Goal: Register for event/course

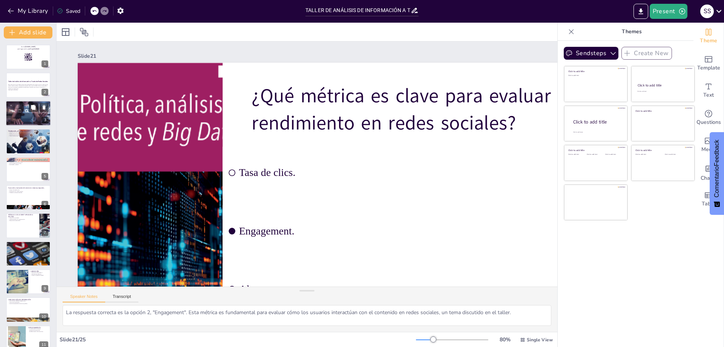
checkbox input "true"
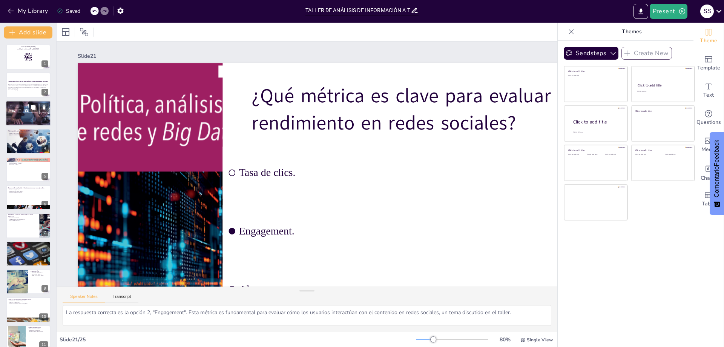
checkbox input "true"
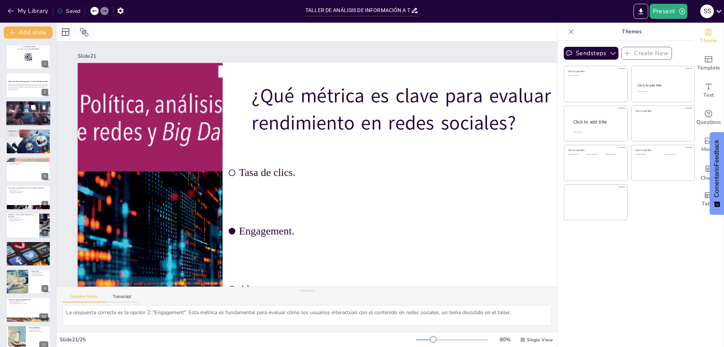
checkbox input "true"
click at [13, 112] on div at bounding box center [28, 113] width 48 height 26
checkbox input "true"
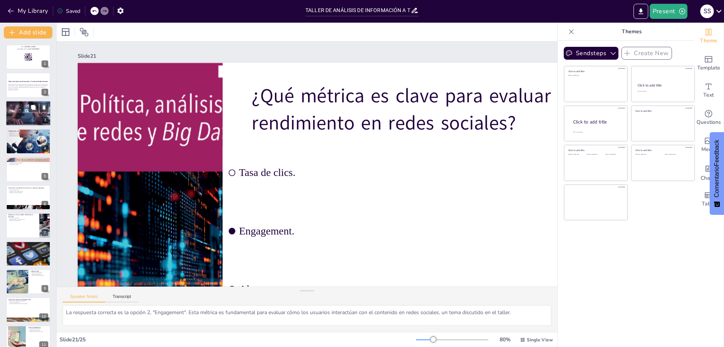
checkbox input "true"
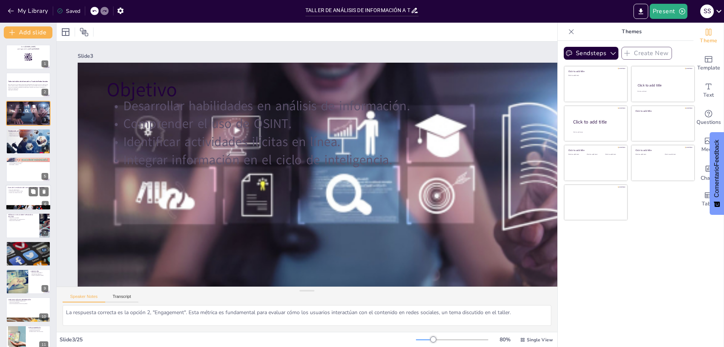
checkbox input "true"
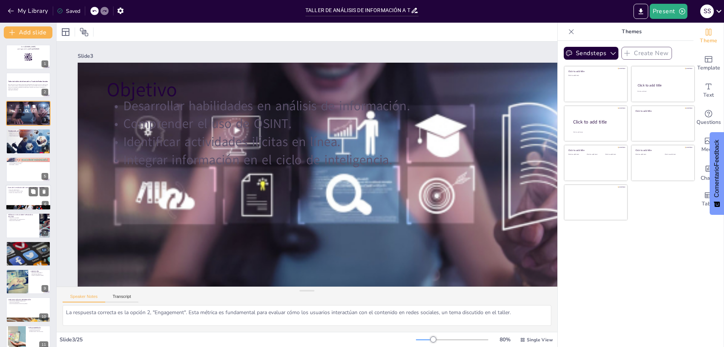
checkbox input "true"
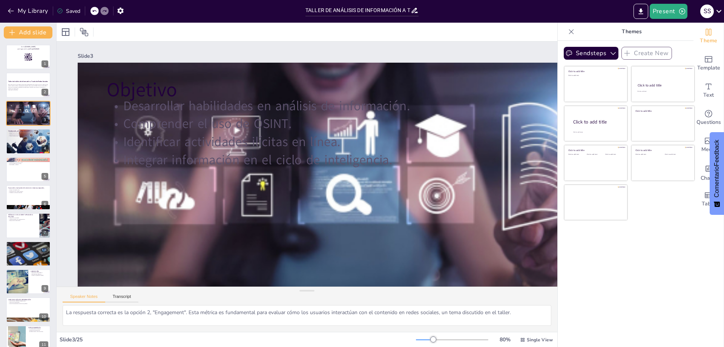
checkbox input "true"
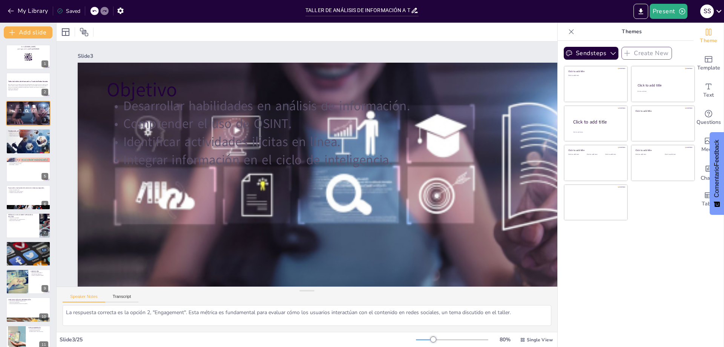
checkbox input "true"
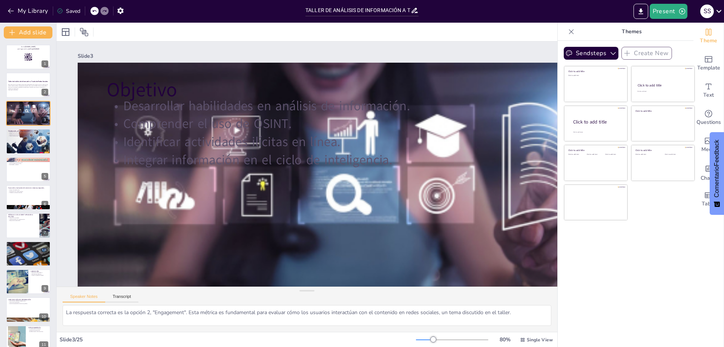
checkbox input "true"
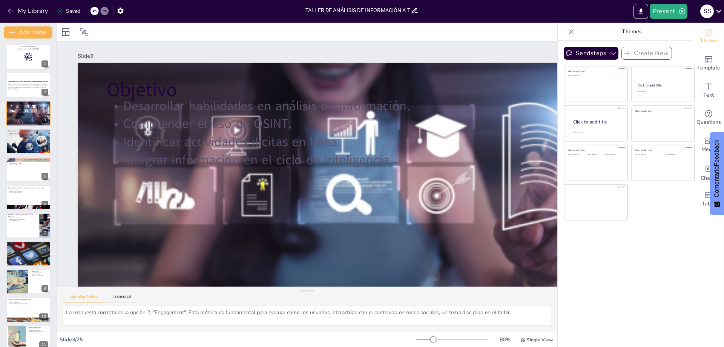
checkbox input "true"
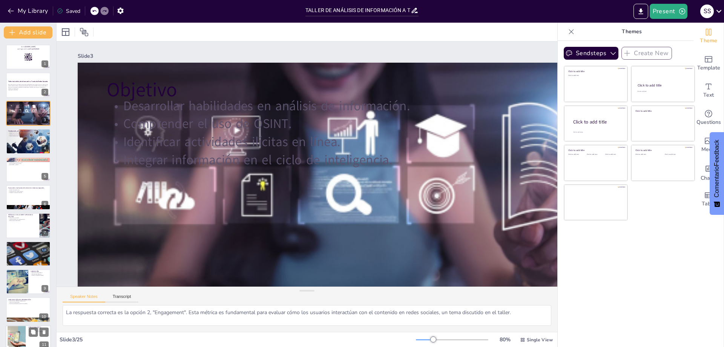
checkbox input "true"
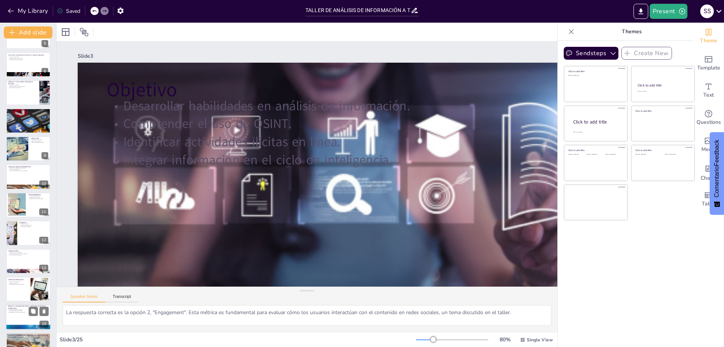
checkbox input "true"
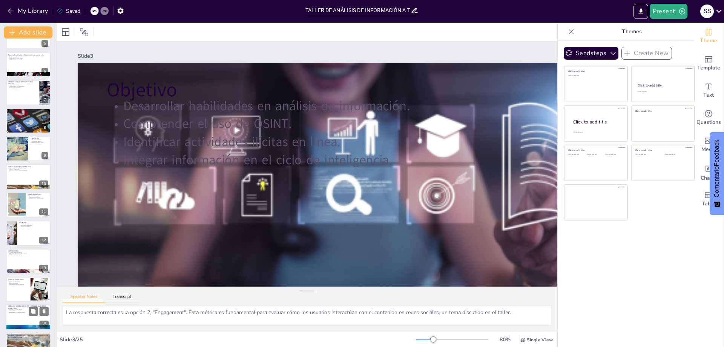
checkbox input "true"
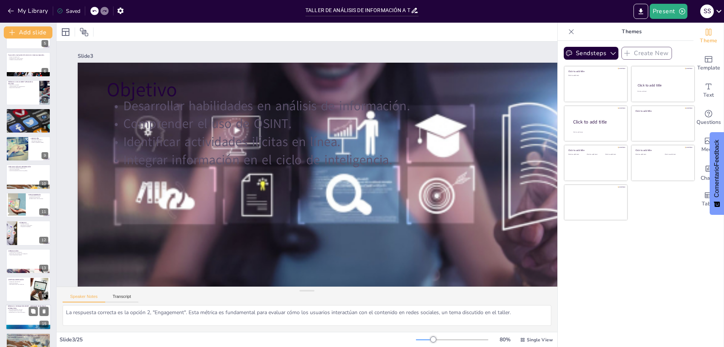
checkbox input "true"
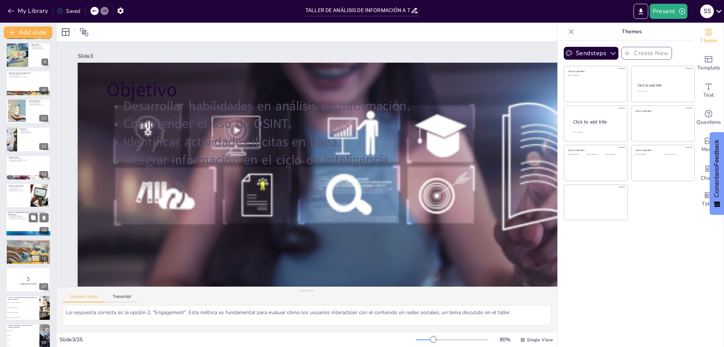
checkbox input "true"
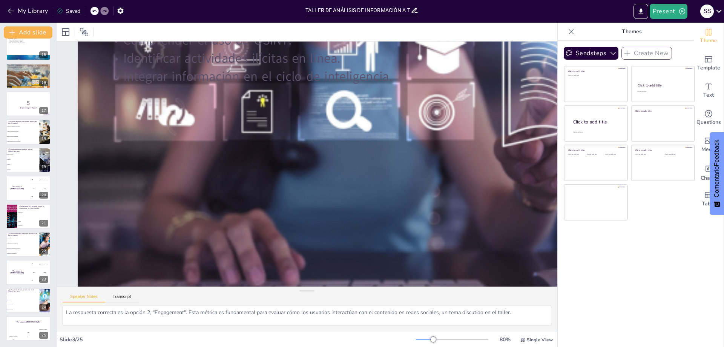
scroll to position [108, 0]
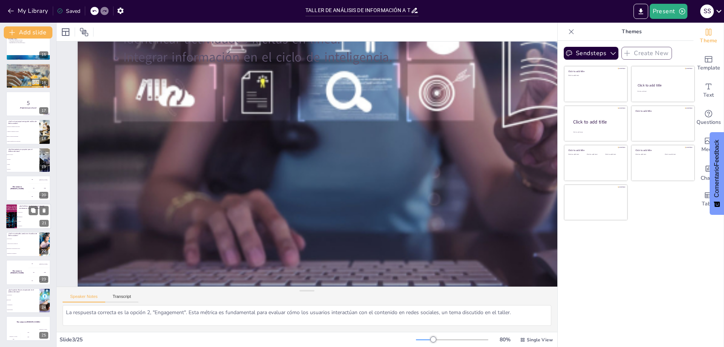
checkbox input "true"
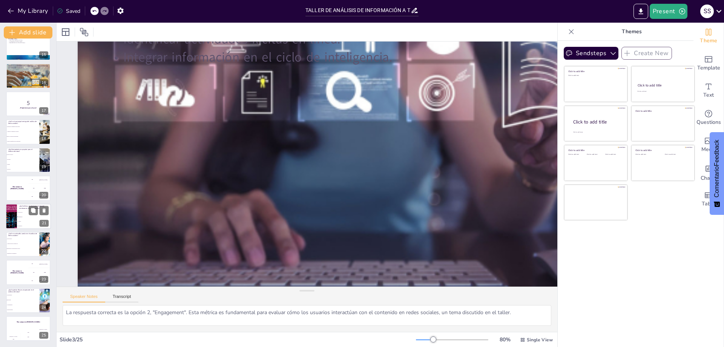
checkbox input "true"
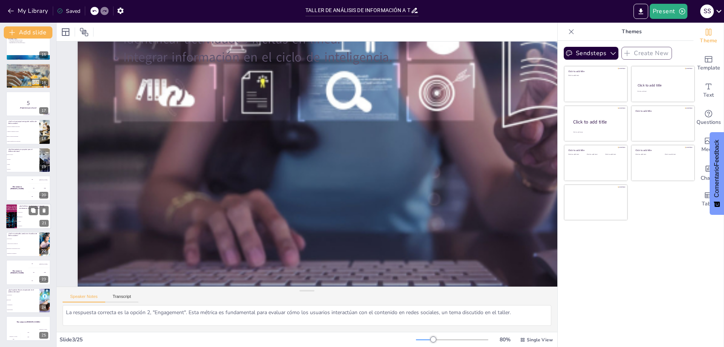
checkbox input "true"
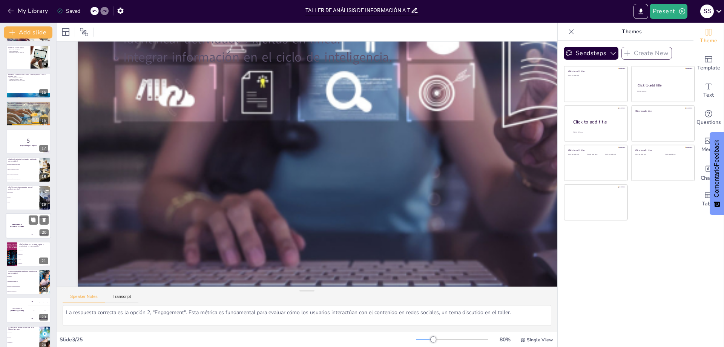
checkbox input "true"
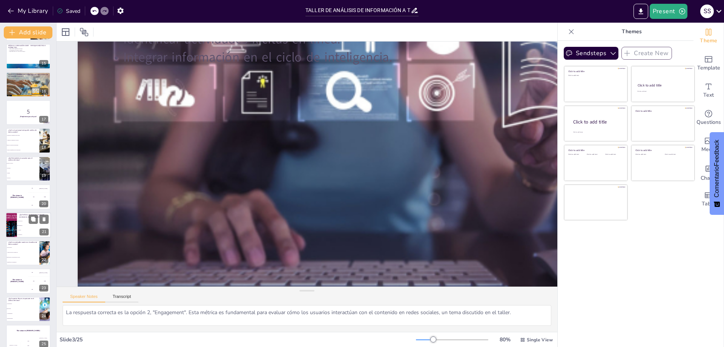
checkbox input "true"
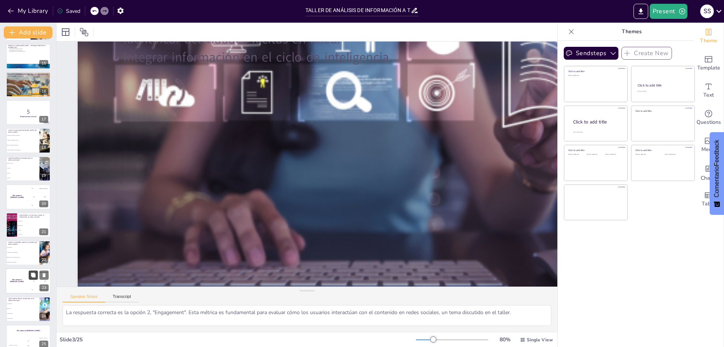
checkbox input "true"
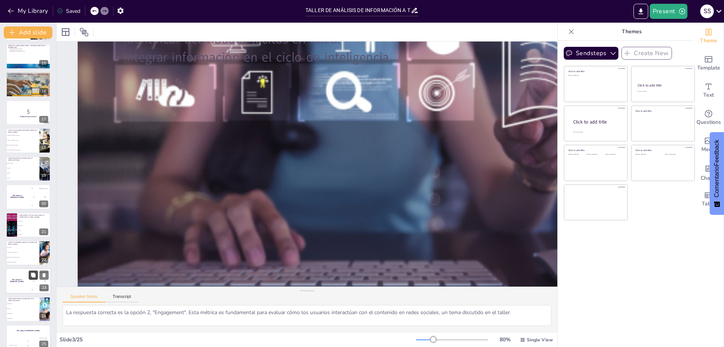
checkbox input "true"
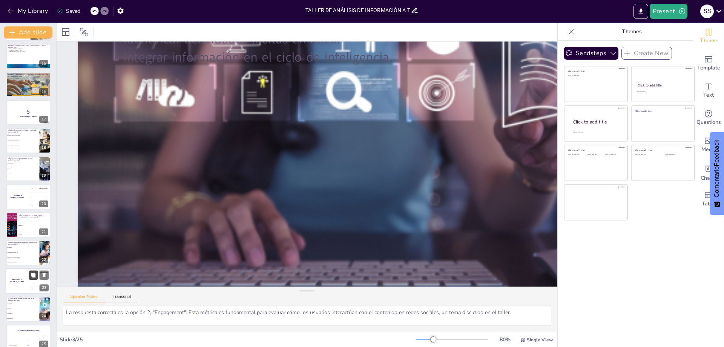
scroll to position [402, 0]
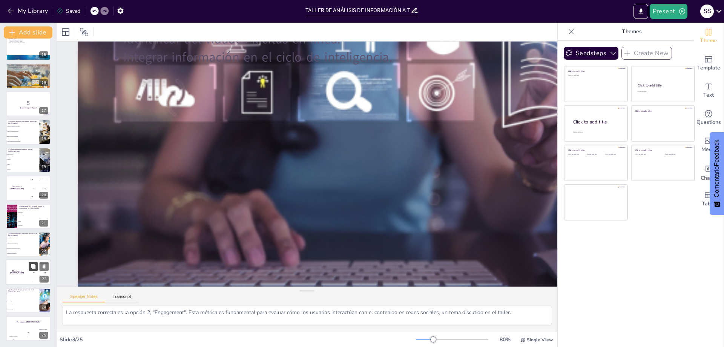
checkbox input "true"
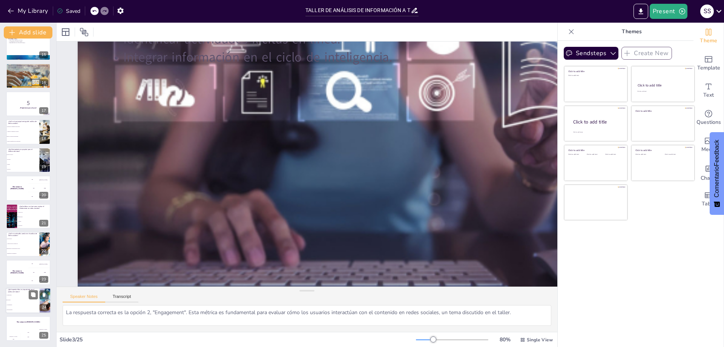
checkbox input "true"
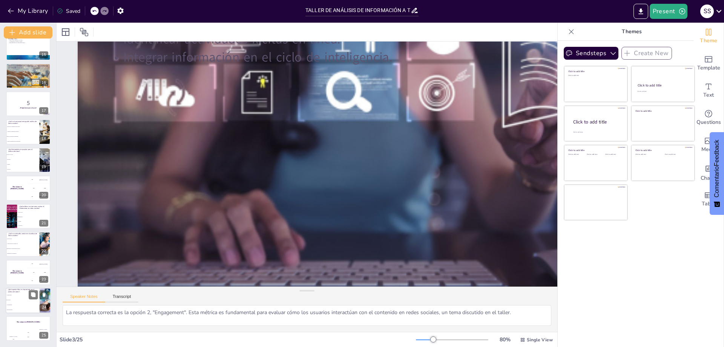
checkbox input "true"
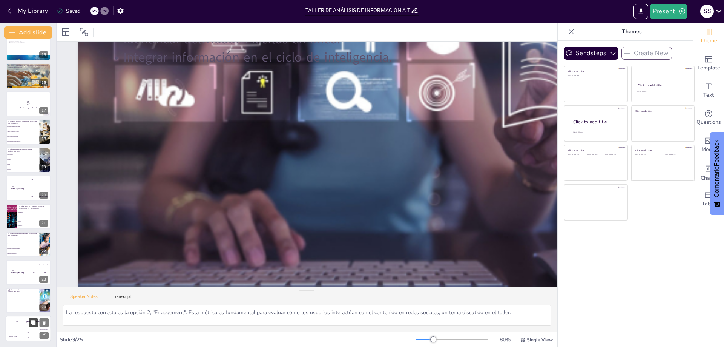
checkbox input "true"
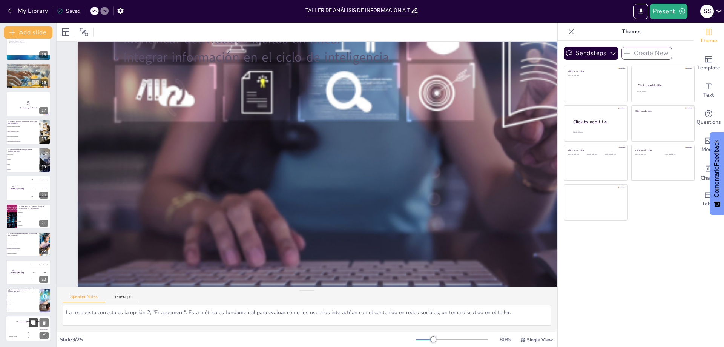
checkbox input "true"
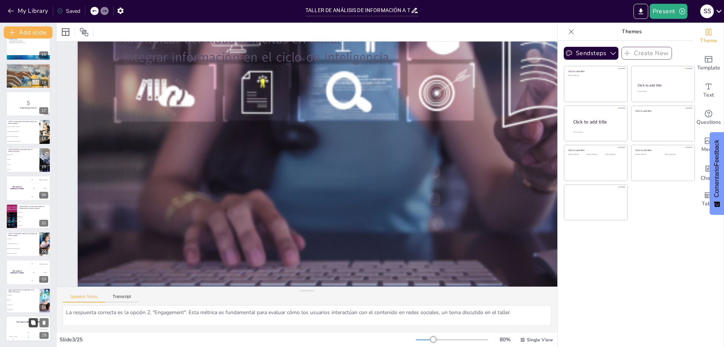
checkbox input "true"
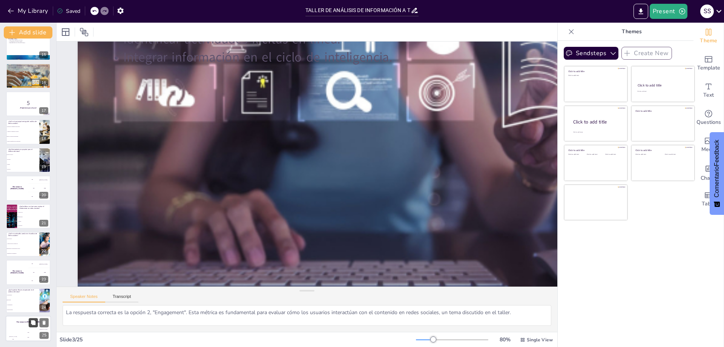
checkbox input "true"
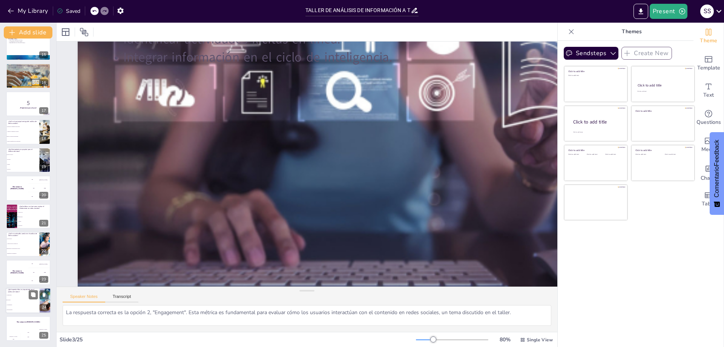
checkbox input "true"
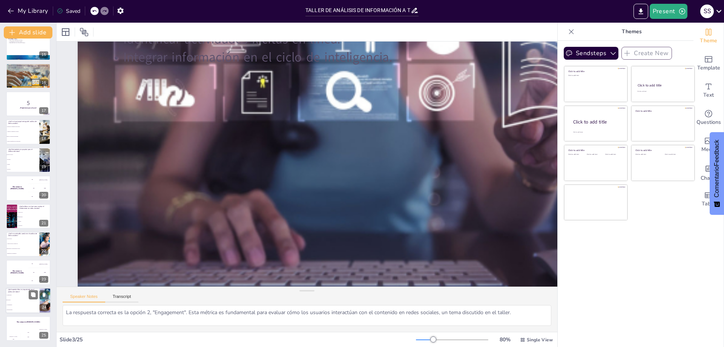
checkbox input "true"
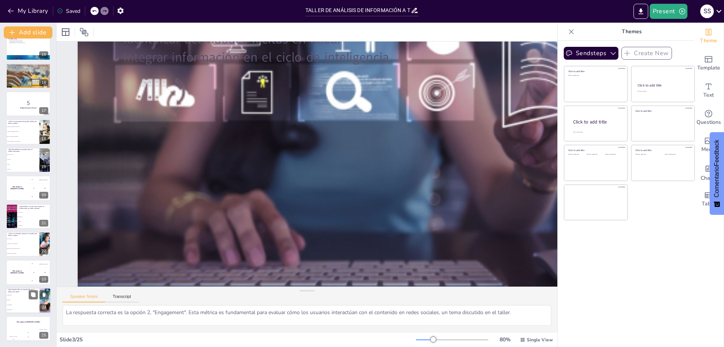
checkbox input "true"
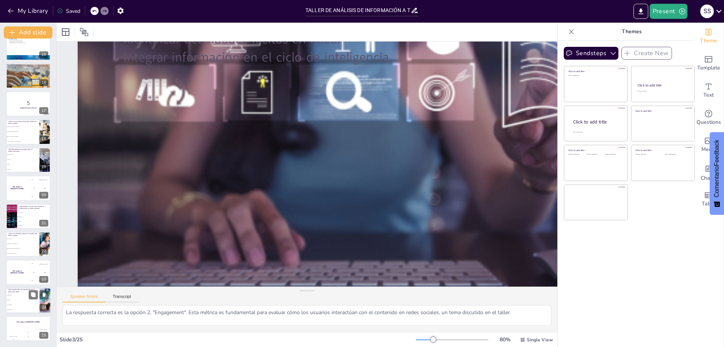
checkbox input "true"
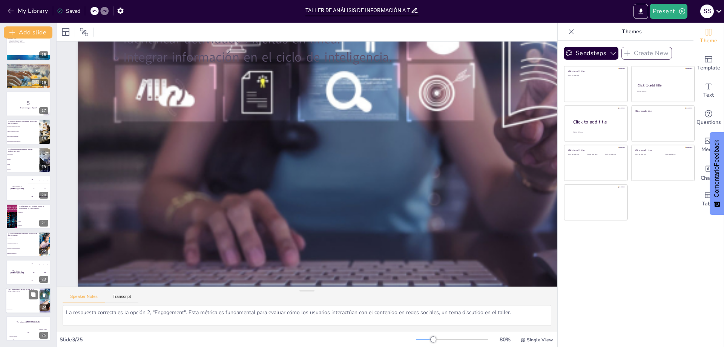
checkbox input "true"
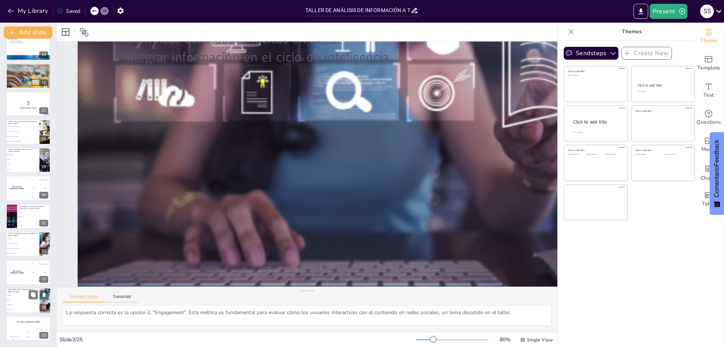
checkbox input "true"
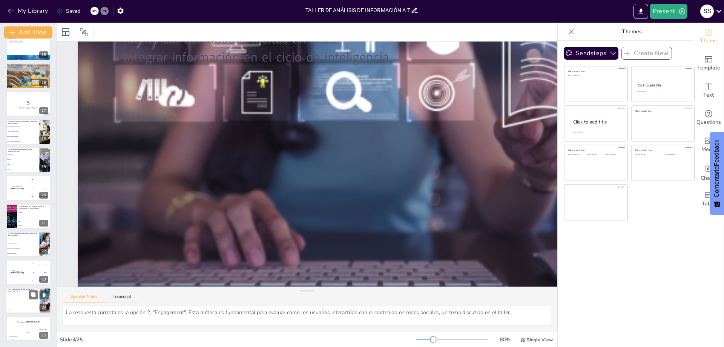
checkbox input "true"
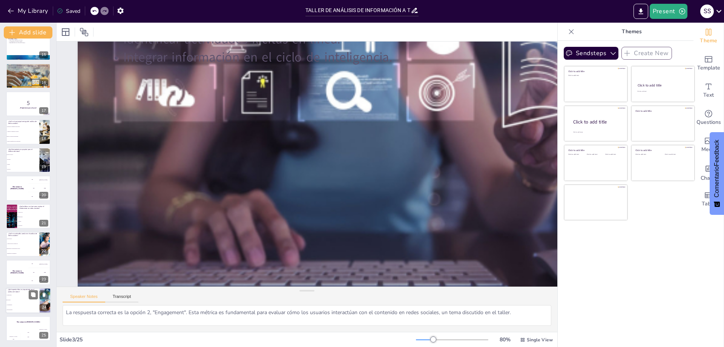
checkbox input "true"
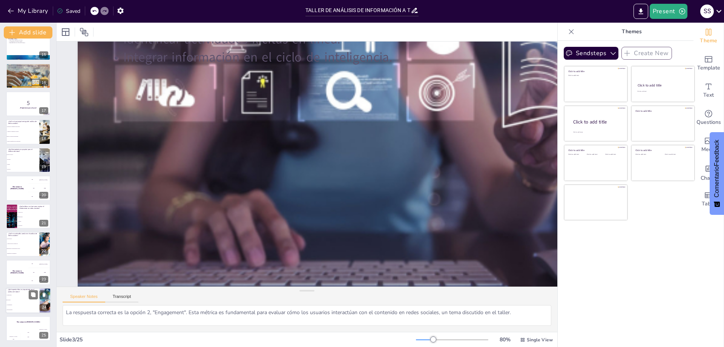
click at [18, 299] on span "Privacidad." at bounding box center [23, 299] width 32 height 1
checkbox input "true"
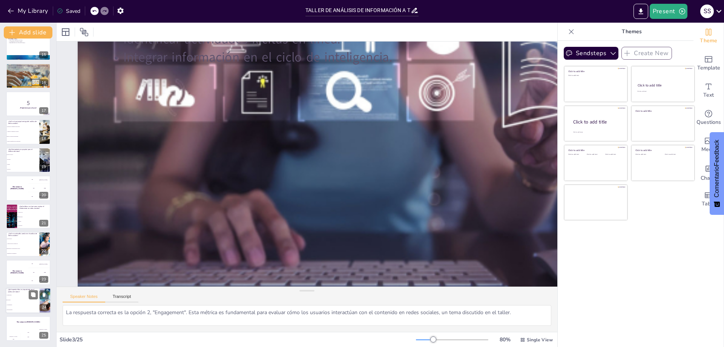
checkbox input "true"
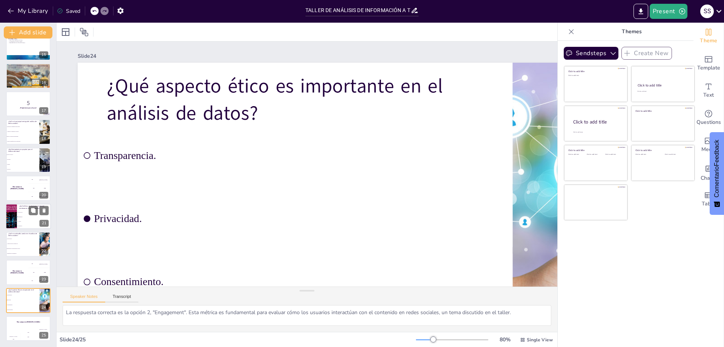
checkbox input "true"
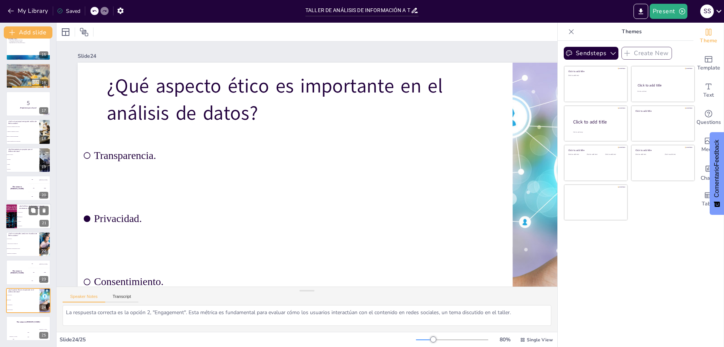
checkbox input "true"
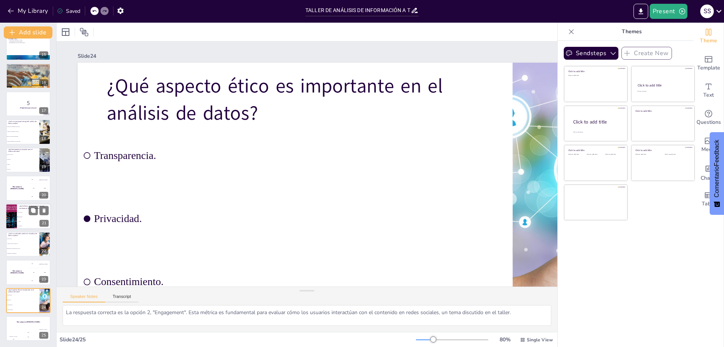
checkbox input "true"
click at [19, 140] on li "Facilita la identificación de delincuentes." at bounding box center [23, 141] width 34 height 5
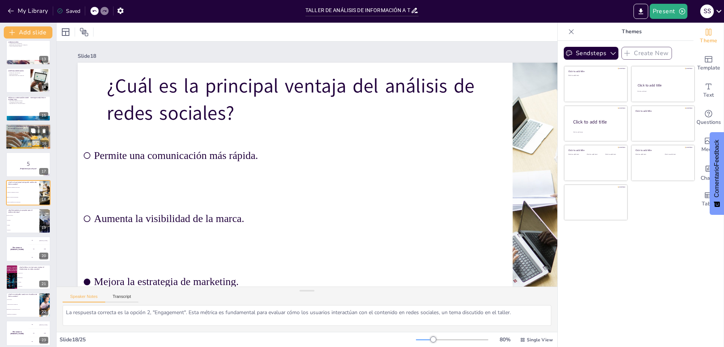
click at [16, 136] on div at bounding box center [28, 136] width 45 height 32
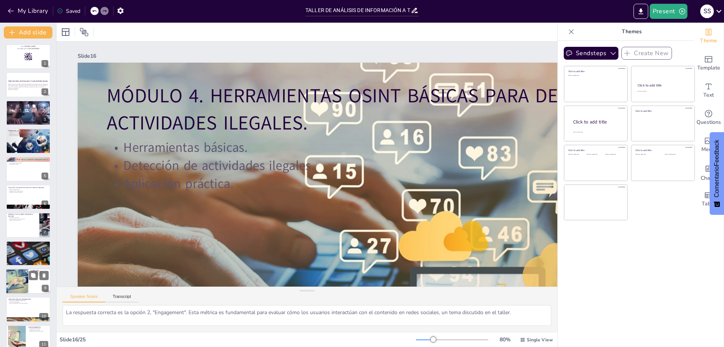
scroll to position [0, 0]
click at [9, 82] on div "Taller de Análisis de Información a Través de Redes Sociales" at bounding box center [28, 81] width 41 height 3
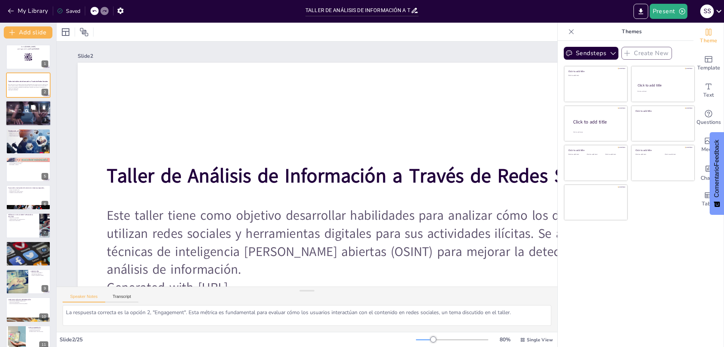
click at [19, 113] on div at bounding box center [28, 113] width 48 height 26
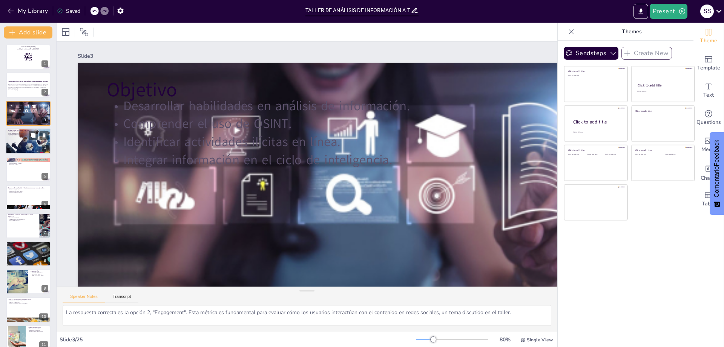
click at [20, 151] on div at bounding box center [28, 141] width 45 height 32
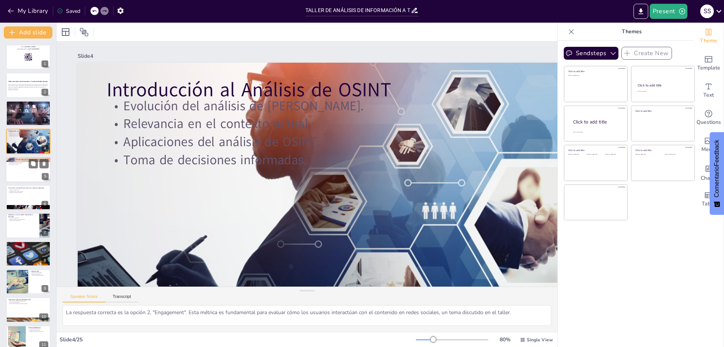
click at [17, 175] on div at bounding box center [28, 170] width 45 height 26
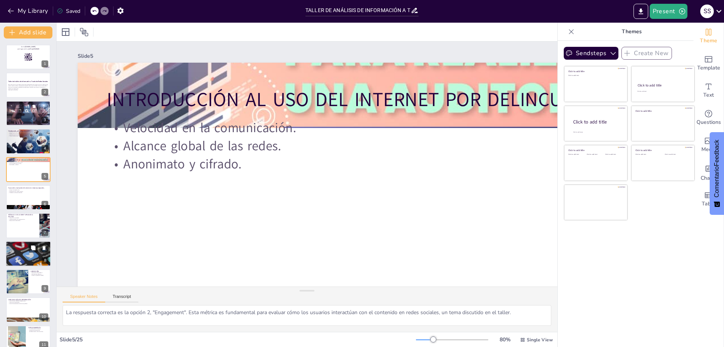
click at [12, 253] on div at bounding box center [28, 254] width 49 height 26
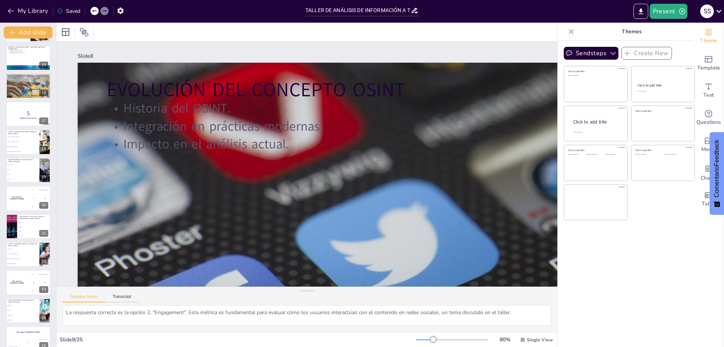
scroll to position [402, 0]
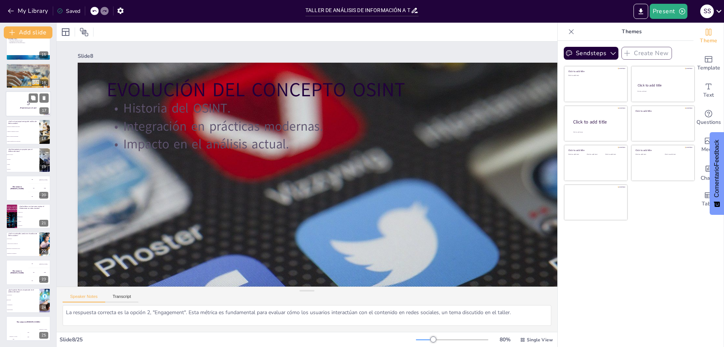
click at [20, 113] on div at bounding box center [28, 104] width 45 height 26
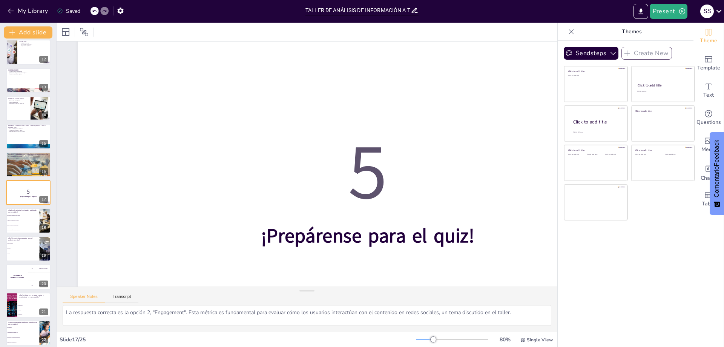
scroll to position [33, 0]
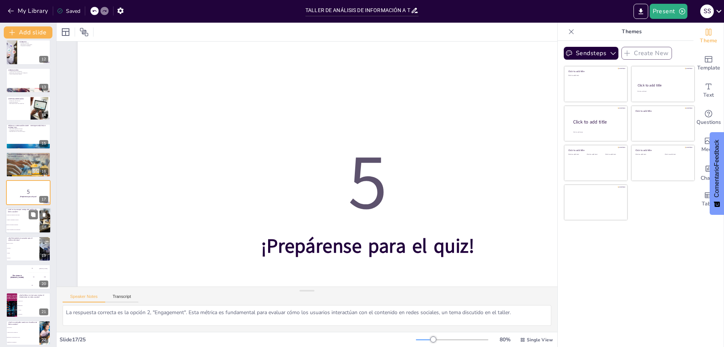
click at [20, 220] on span "Aumenta la visibilidad de la marca." at bounding box center [23, 220] width 32 height 1
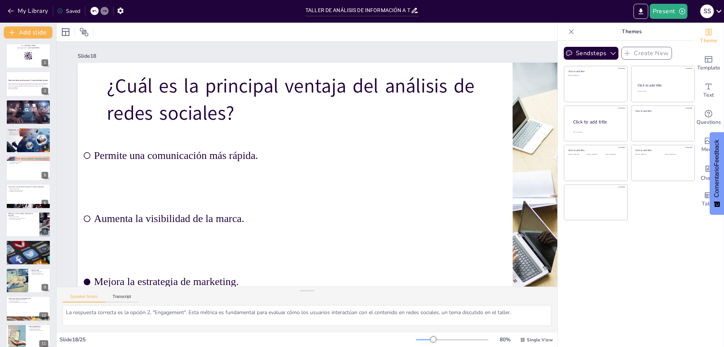
scroll to position [0, 0]
click at [11, 143] on div at bounding box center [28, 141] width 45 height 32
